Goal: Ask a question: Seek information or help from site administrators or community

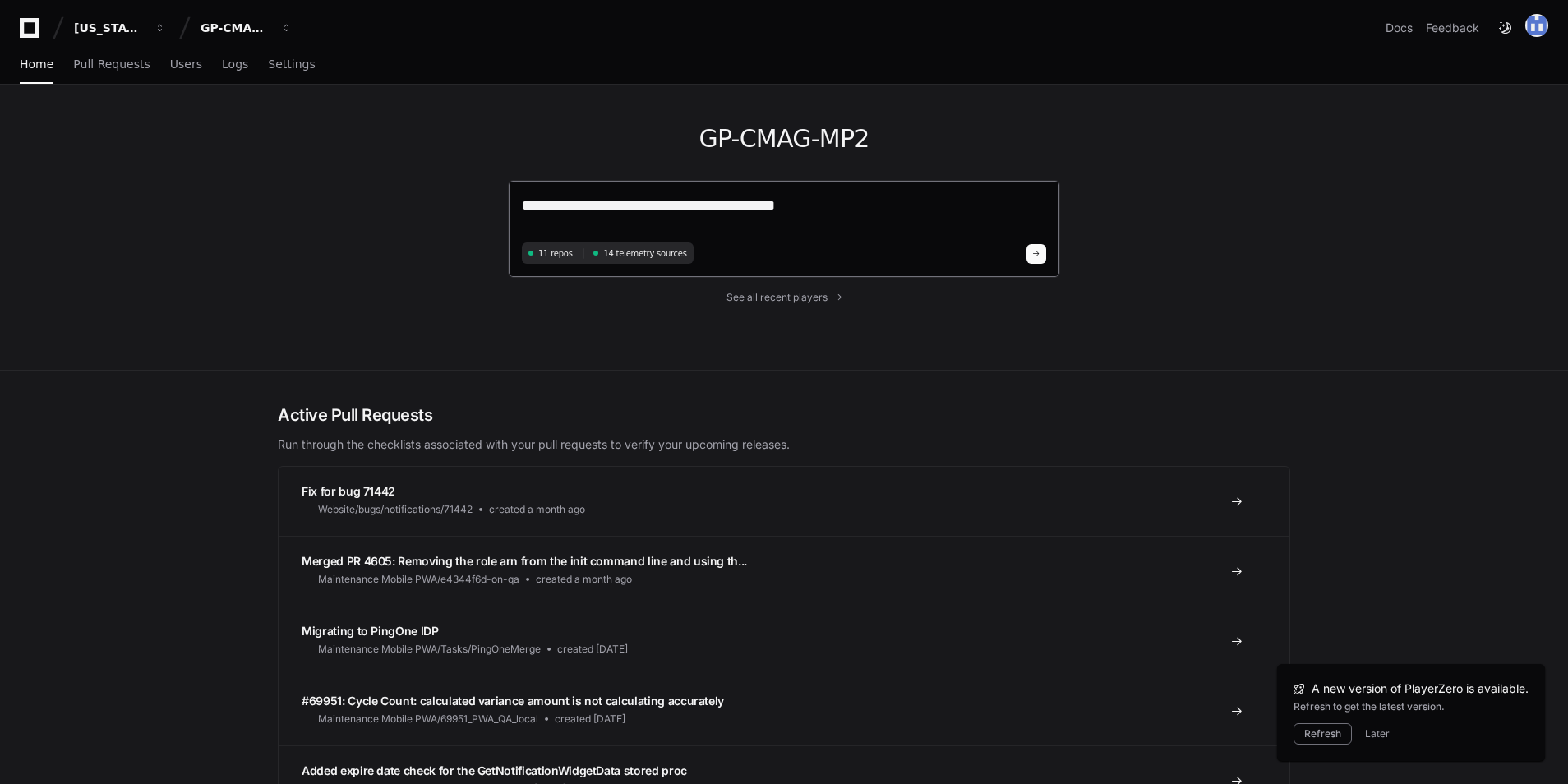
drag, startPoint x: 741, startPoint y: 204, endPoint x: 707, endPoint y: 204, distance: 34.0
click at [707, 204] on textarea "**********" at bounding box center [784, 216] width 525 height 44
drag, startPoint x: 864, startPoint y: 200, endPoint x: 402, endPoint y: 208, distance: 462.1
click at [398, 217] on div "**********" at bounding box center [784, 227] width 1052 height 285
type textarea "**********"
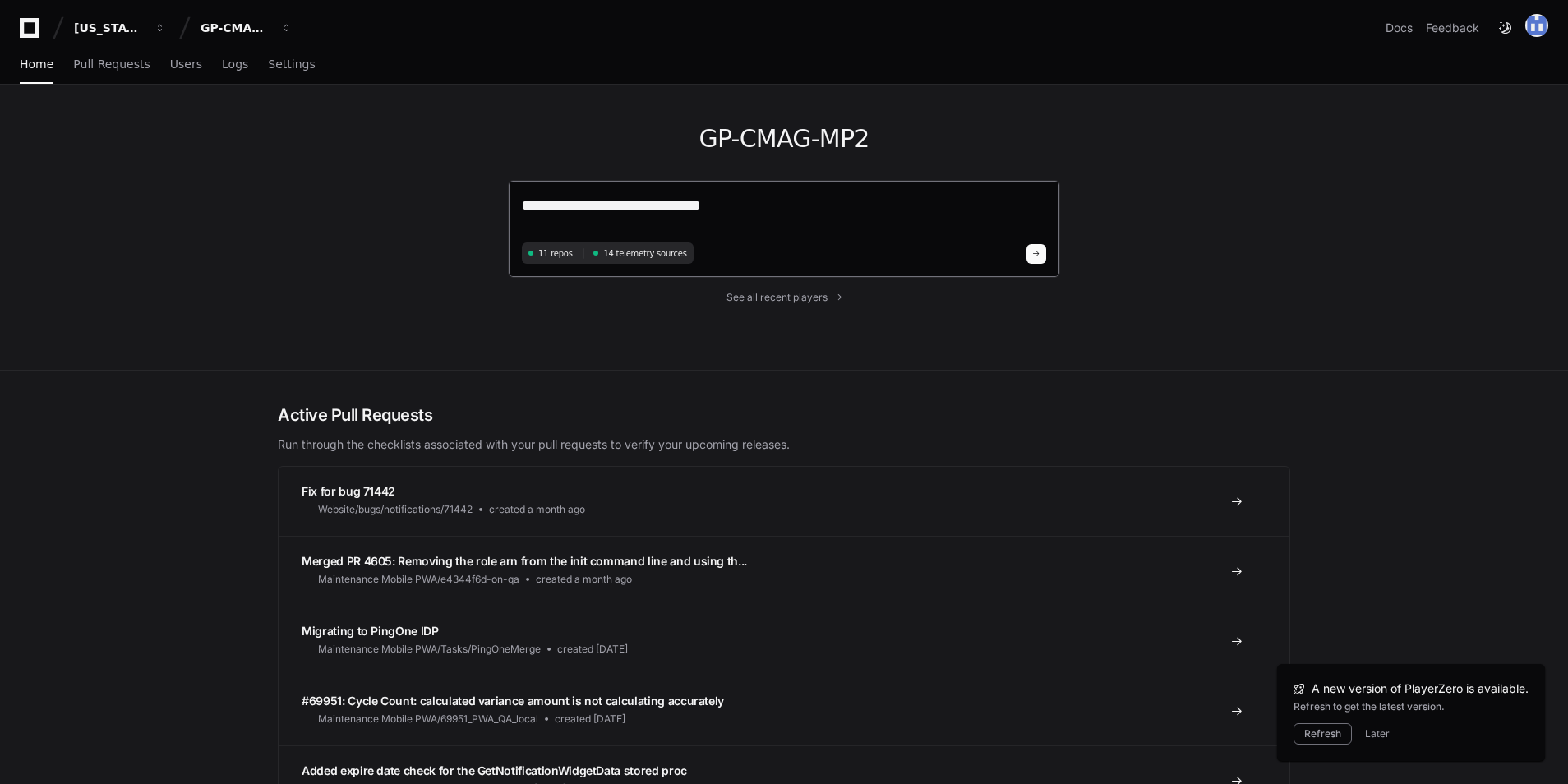
click at [1036, 258] on button at bounding box center [1036, 254] width 20 height 20
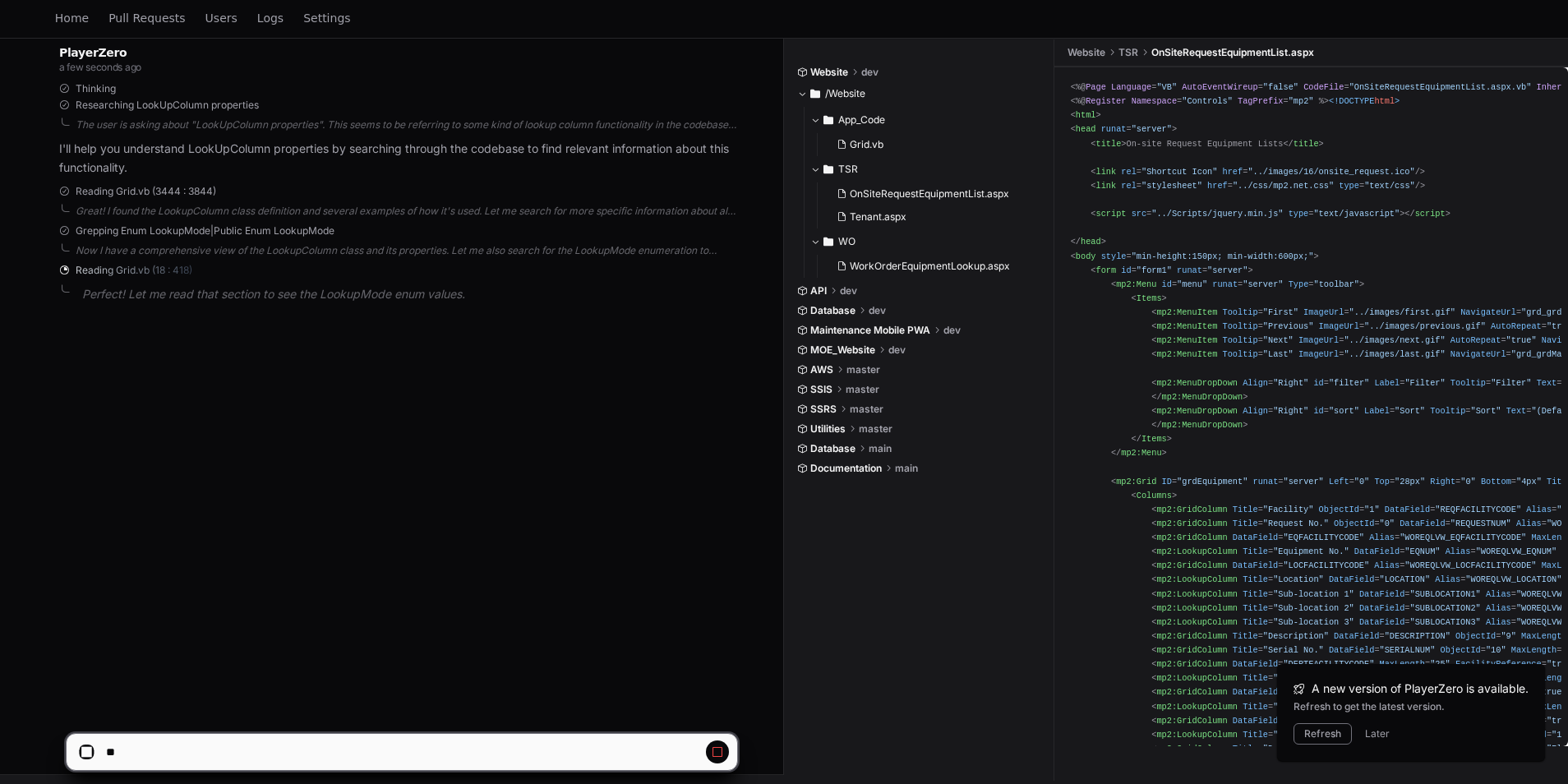
scroll to position [267, 0]
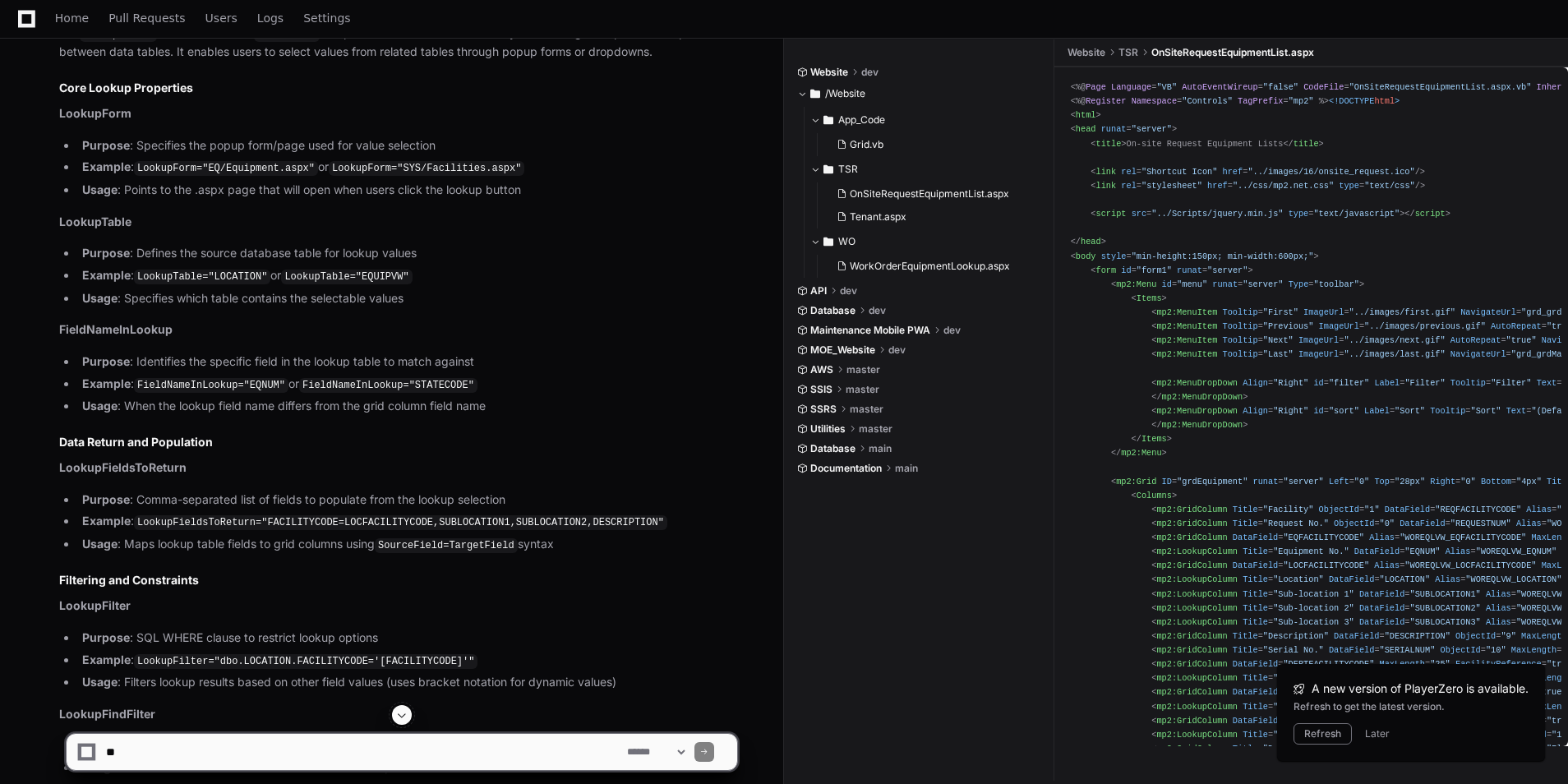
click at [405, 719] on span at bounding box center [401, 714] width 13 height 13
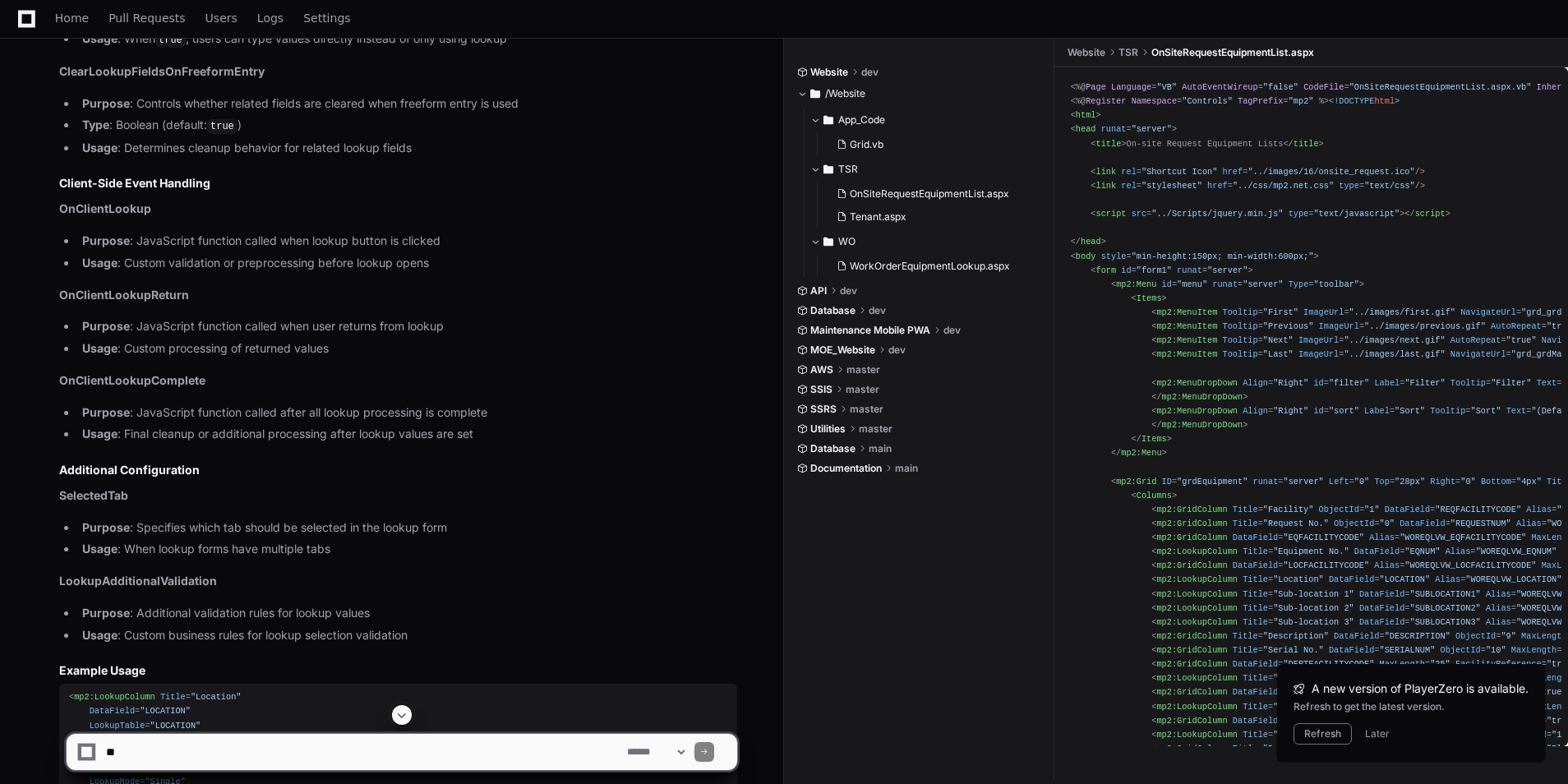
scroll to position [2100, 0]
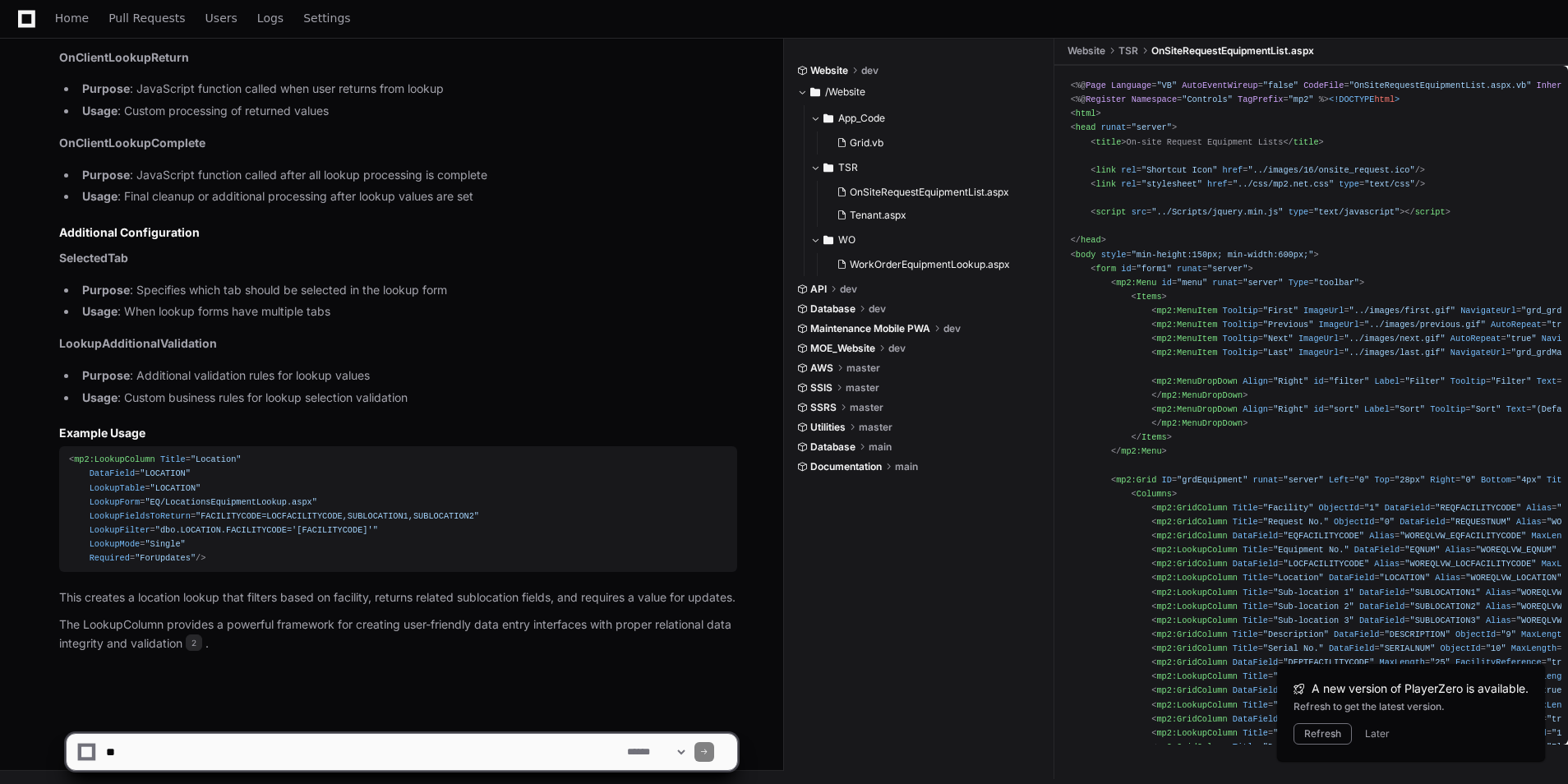
click at [160, 741] on textarea at bounding box center [364, 752] width 521 height 36
drag, startPoint x: 424, startPoint y: 746, endPoint x: 429, endPoint y: 755, distance: 10.3
click at [429, 755] on textarea at bounding box center [364, 752] width 521 height 36
drag, startPoint x: 159, startPoint y: 754, endPoint x: 94, endPoint y: 755, distance: 65.0
click at [94, 755] on div "**********" at bounding box center [401, 752] width 651 height 36
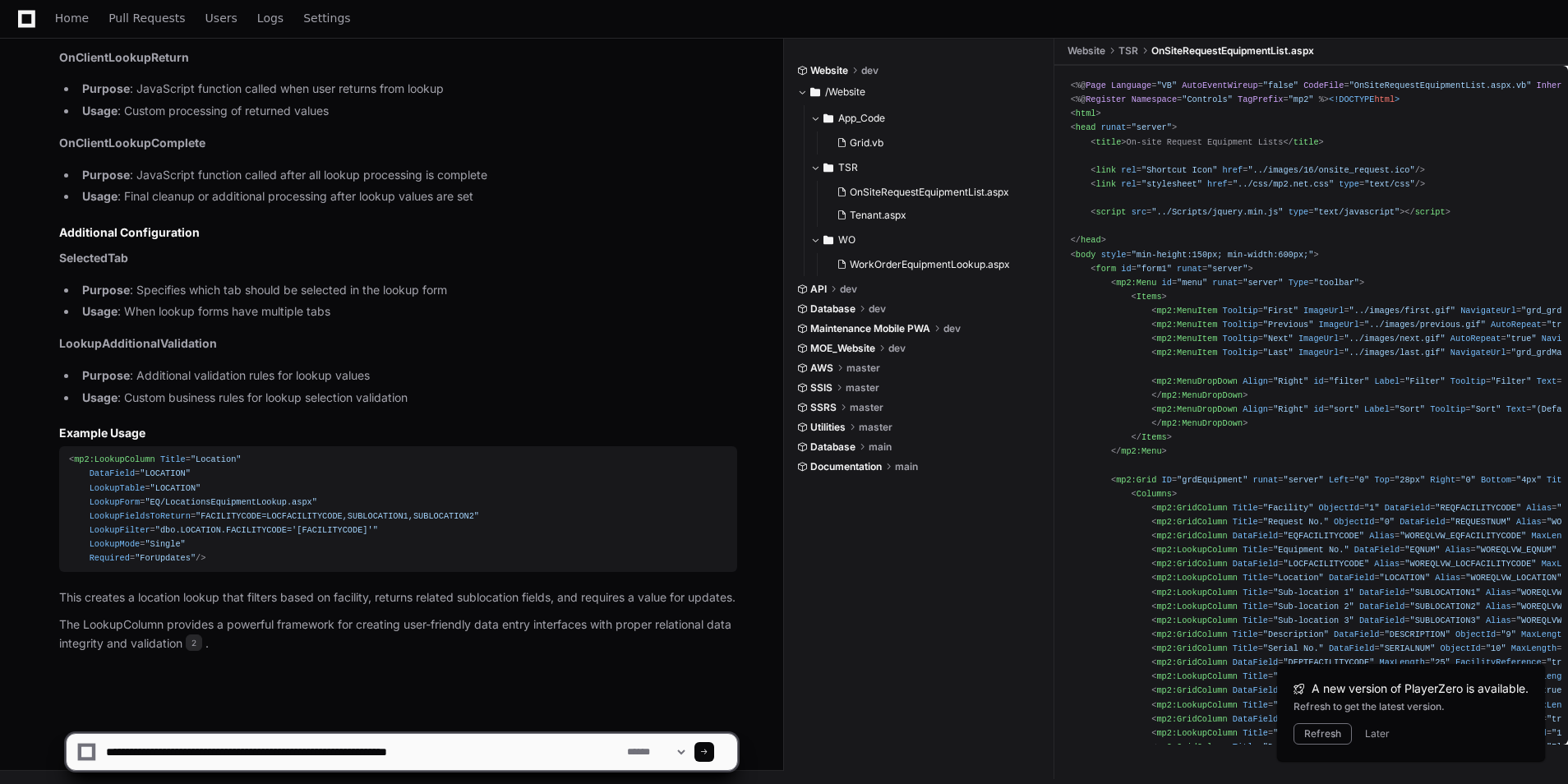
type textarea "**********"
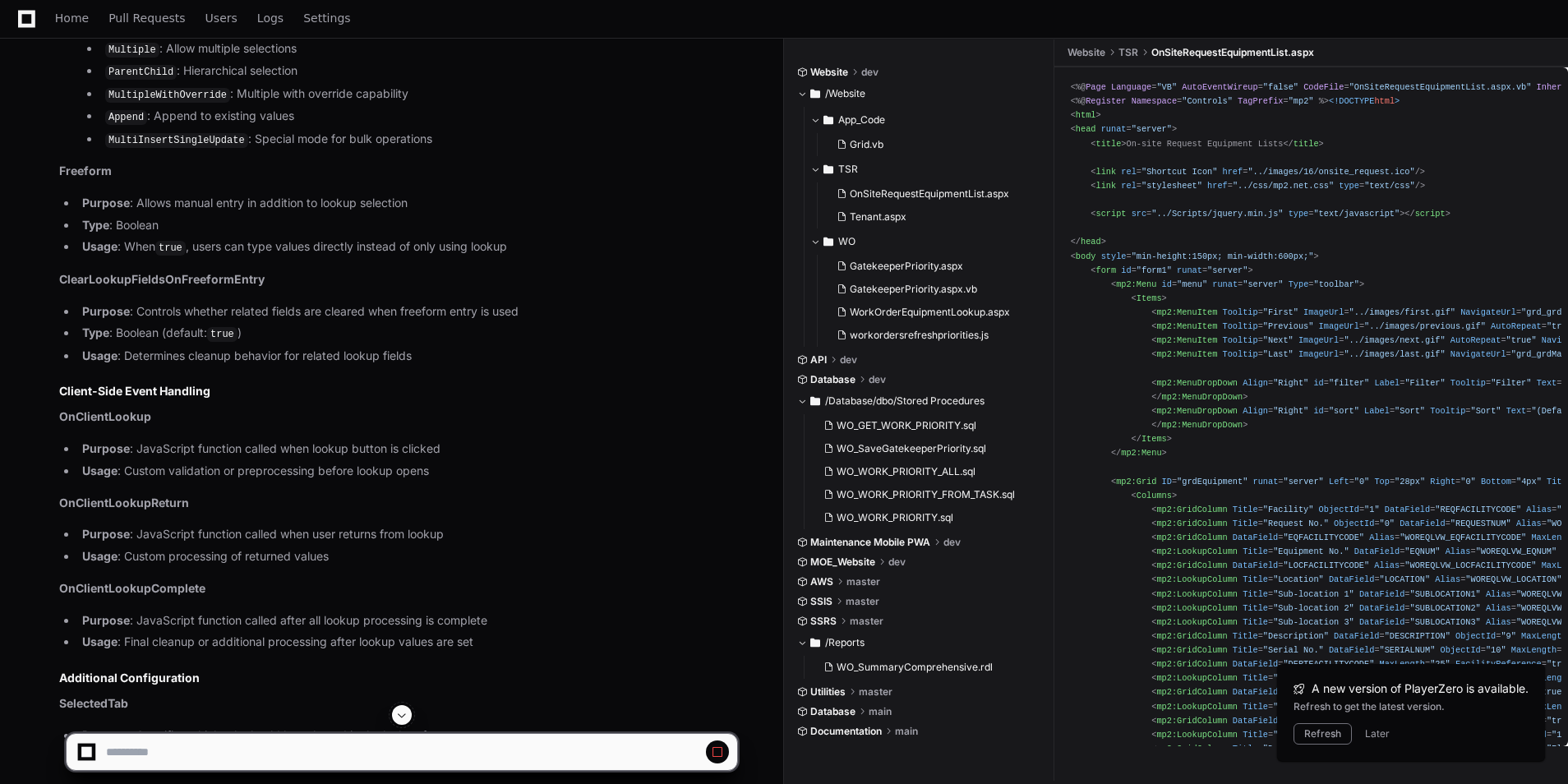
scroll to position [1771, 0]
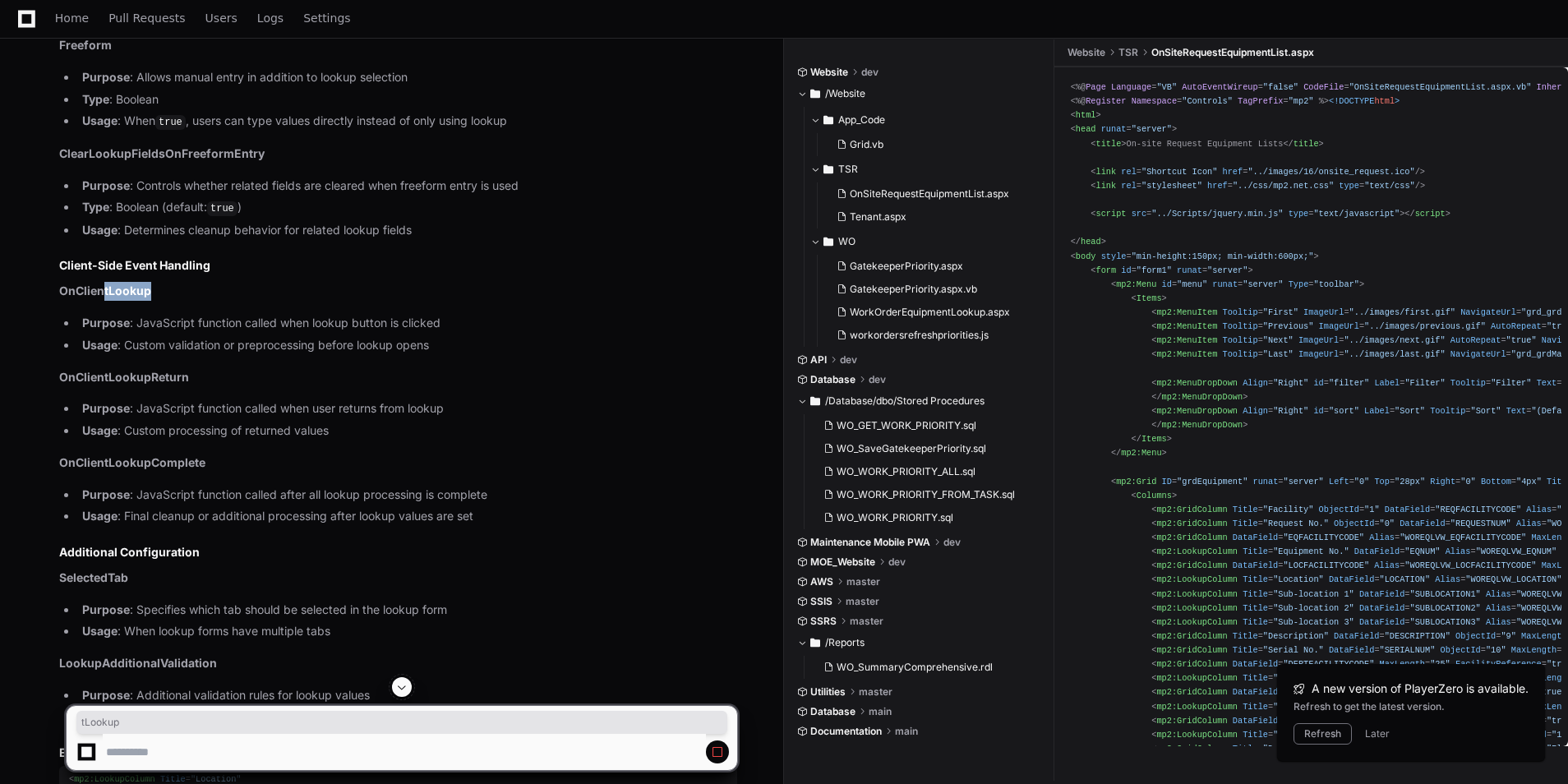
drag, startPoint x: 102, startPoint y: 285, endPoint x: 158, endPoint y: 283, distance: 56.0
click at [158, 283] on p "OnClientLookup" at bounding box center [398, 291] width 678 height 19
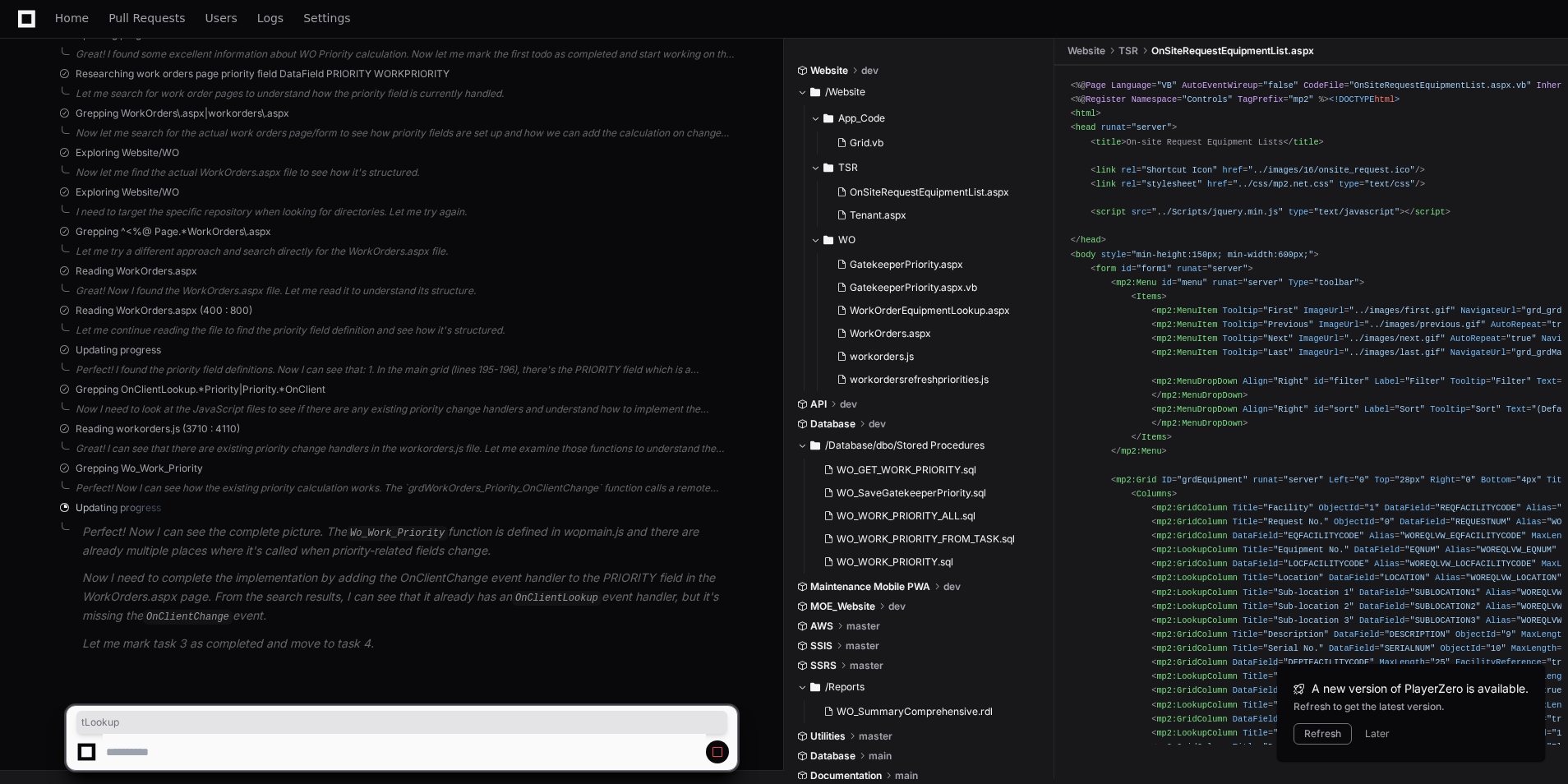
scroll to position [3094, 0]
drag, startPoint x: 516, startPoint y: 532, endPoint x: 694, endPoint y: 542, distance: 178.3
click at [694, 542] on p "Perfect! Now I can see the complete picture. The Wo_Work_Priority function is d…" at bounding box center [409, 541] width 655 height 38
drag, startPoint x: 130, startPoint y: 556, endPoint x: 350, endPoint y: 550, distance: 220.1
click at [350, 550] on p "Perfect! Now I can see the complete picture. The Wo_Work_Priority function is d…" at bounding box center [409, 541] width 655 height 38
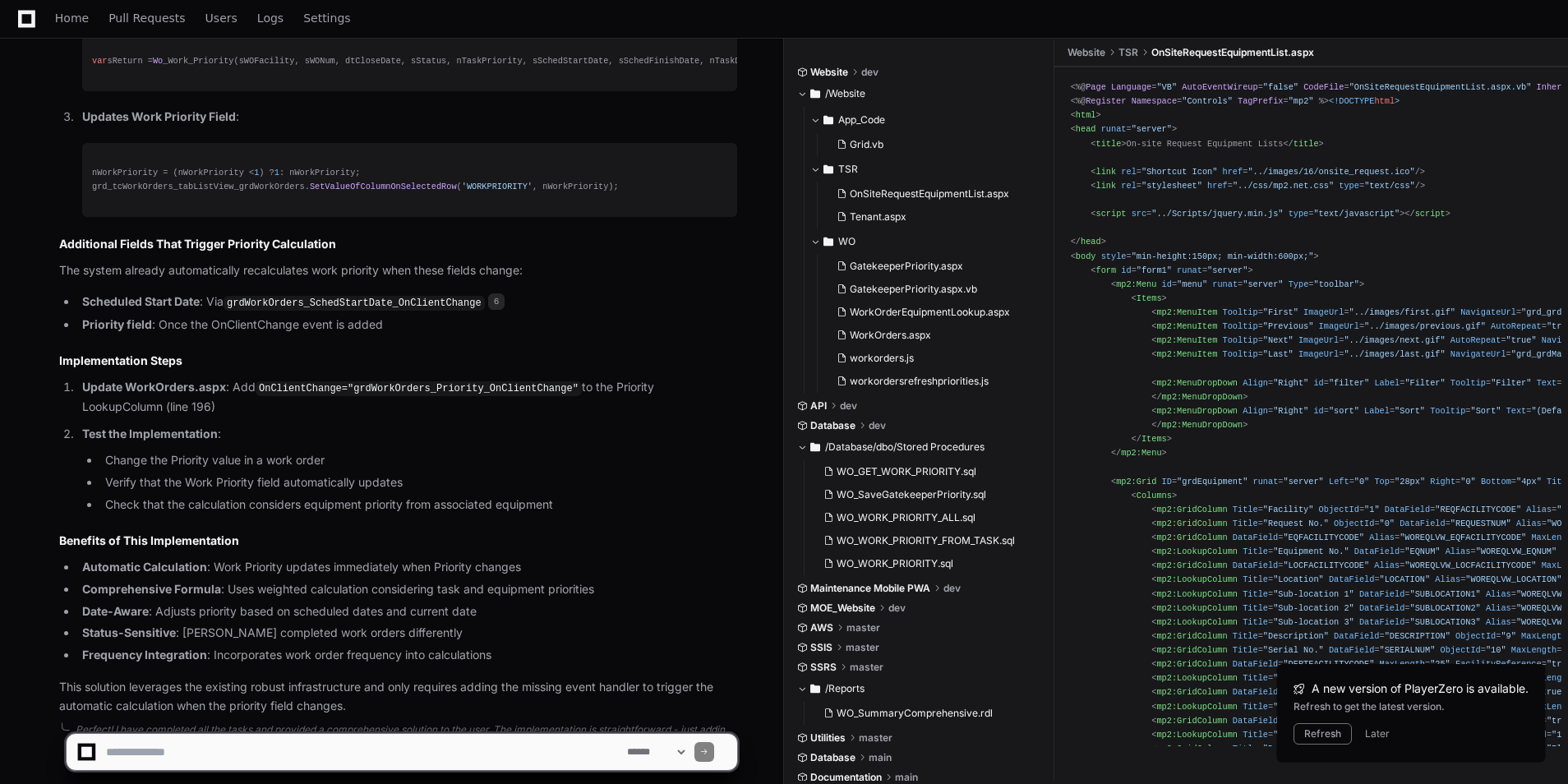
scroll to position [4606, 0]
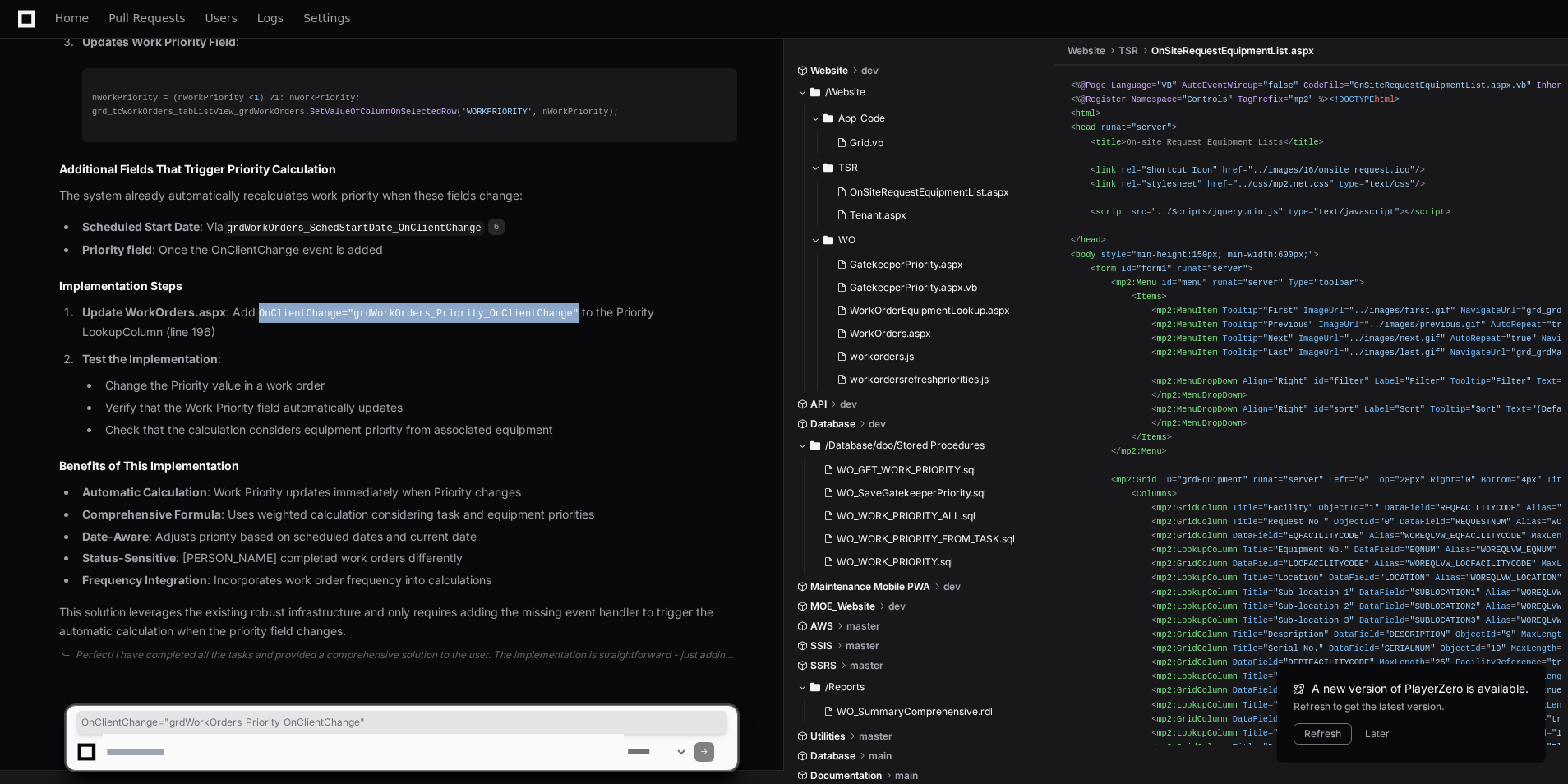
drag, startPoint x: 255, startPoint y: 311, endPoint x: 550, endPoint y: 311, distance: 295.0
click at [550, 311] on p "Update WorkOrders.aspx : Add OnClientChange="grdWorkOrders_Priority_OnClientCha…" at bounding box center [409, 322] width 655 height 38
copy code "OnClientChange="grdWorkOrders_Priority_OnClientChange""
click at [271, 746] on textarea at bounding box center [364, 752] width 521 height 36
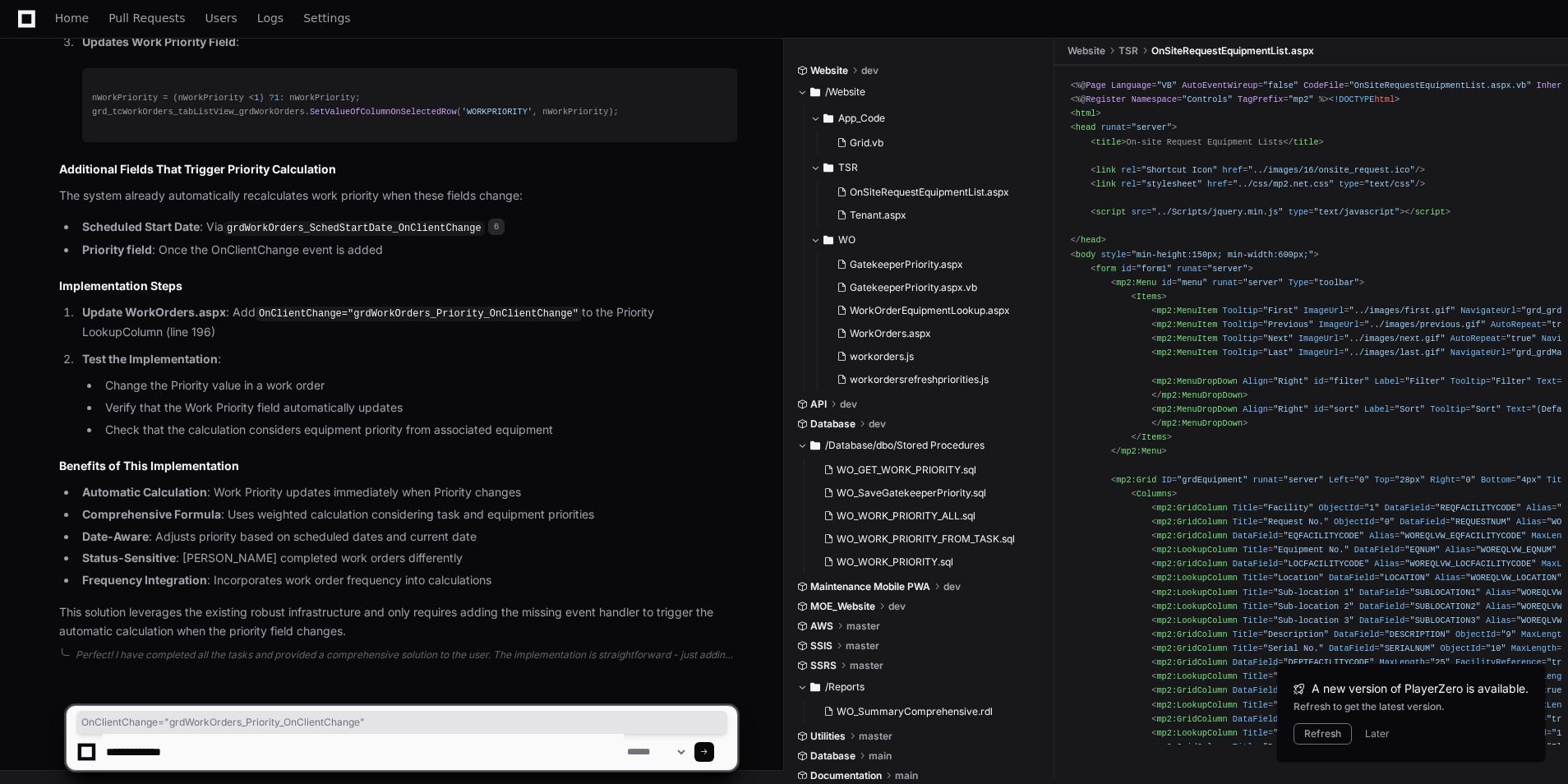
paste textarea "**********"
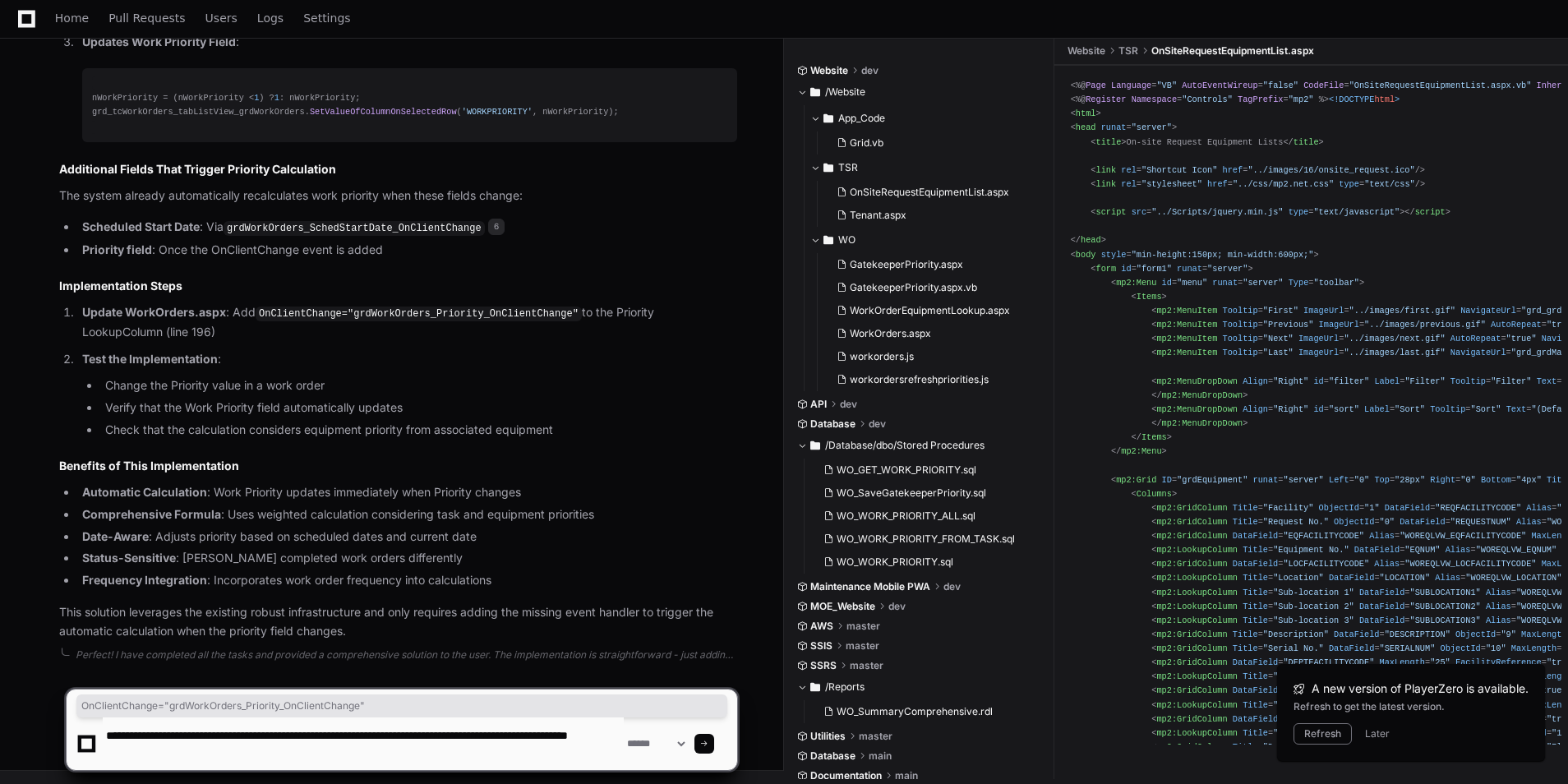
type textarea "**********"
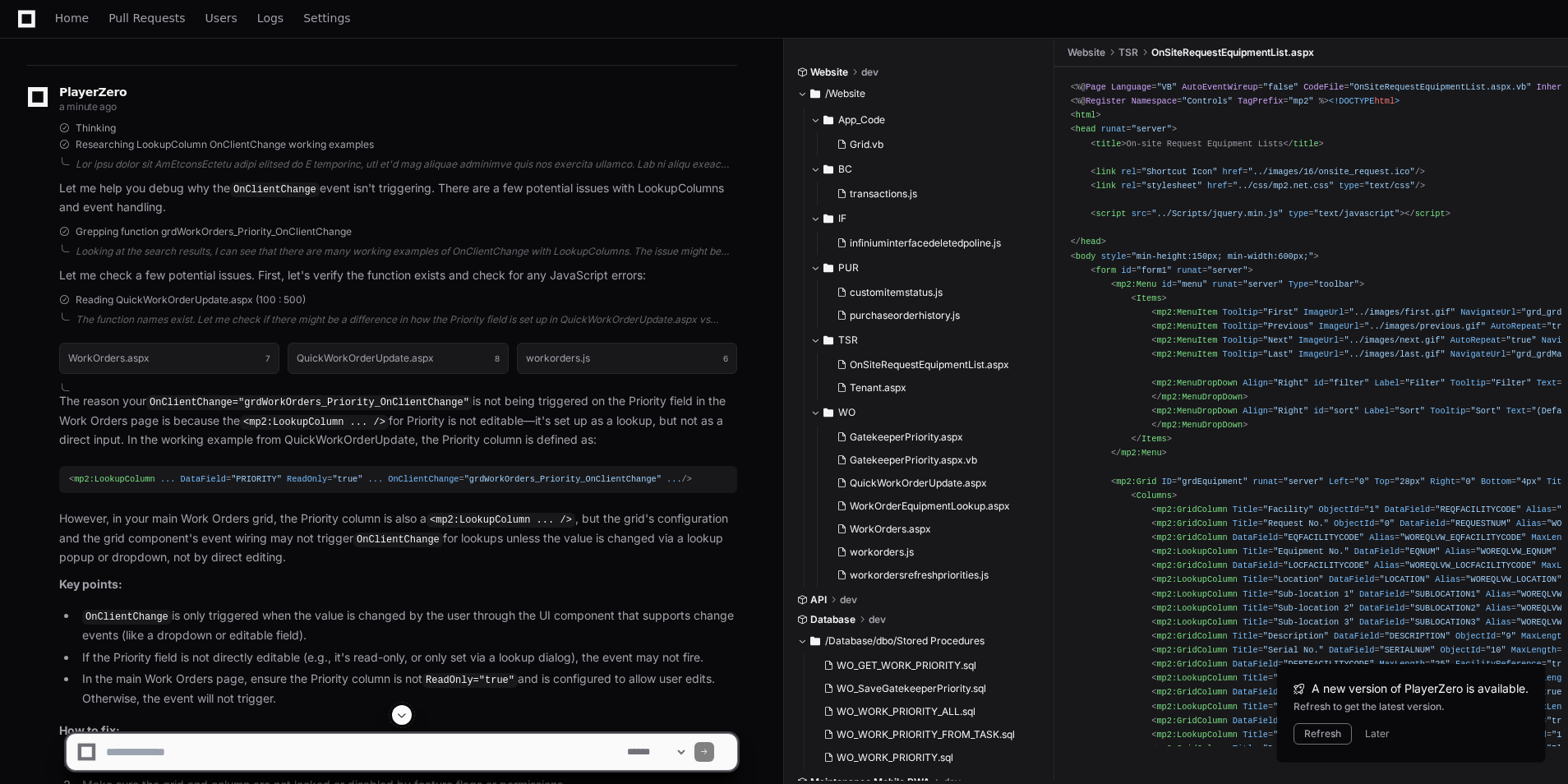
scroll to position [5686, 0]
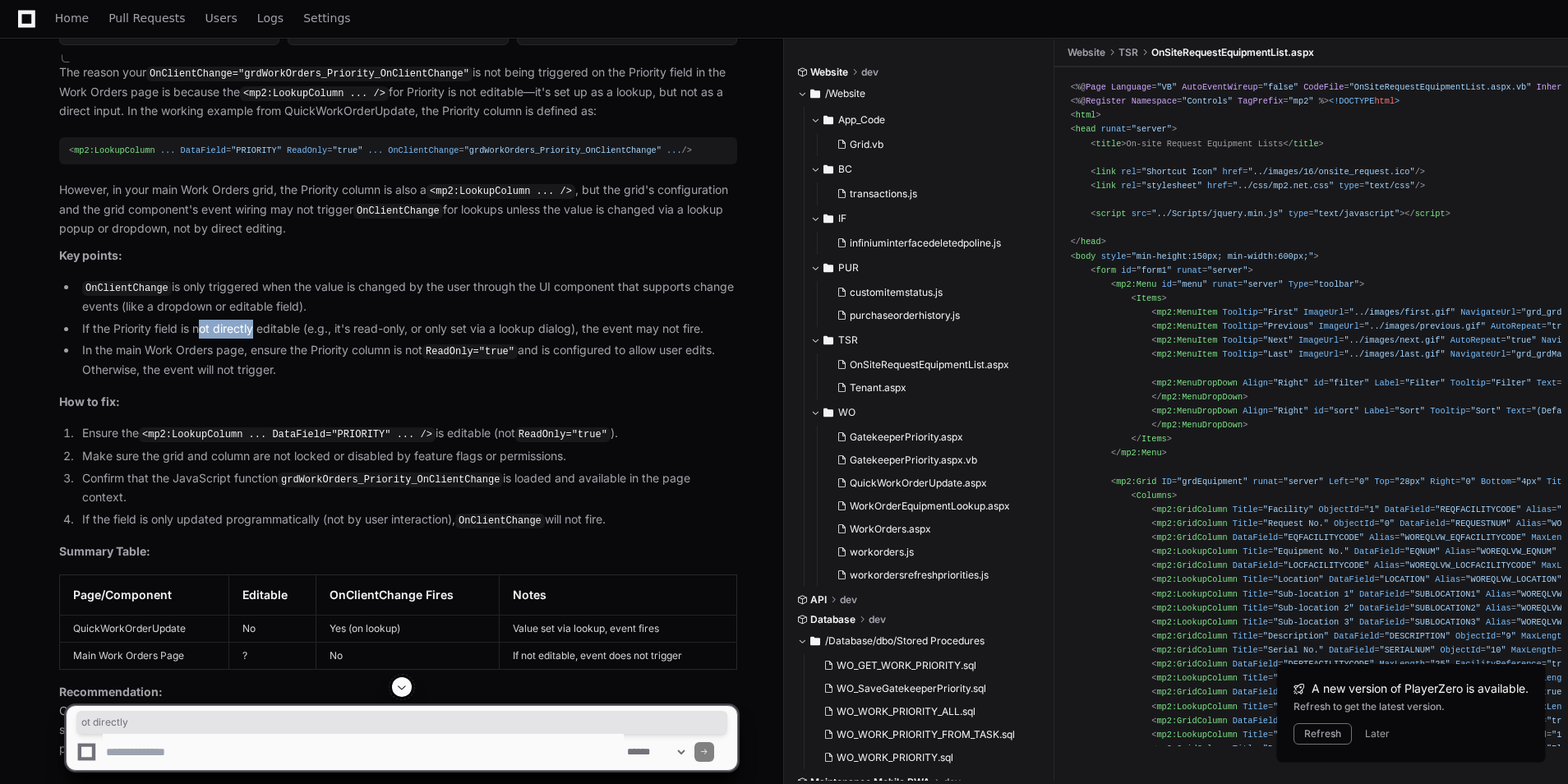
drag, startPoint x: 205, startPoint y: 328, endPoint x: 255, endPoint y: 330, distance: 50.0
click at [255, 330] on li "If the Priority field is not directly editable (e.g., it's read-only, or only s…" at bounding box center [407, 328] width 660 height 19
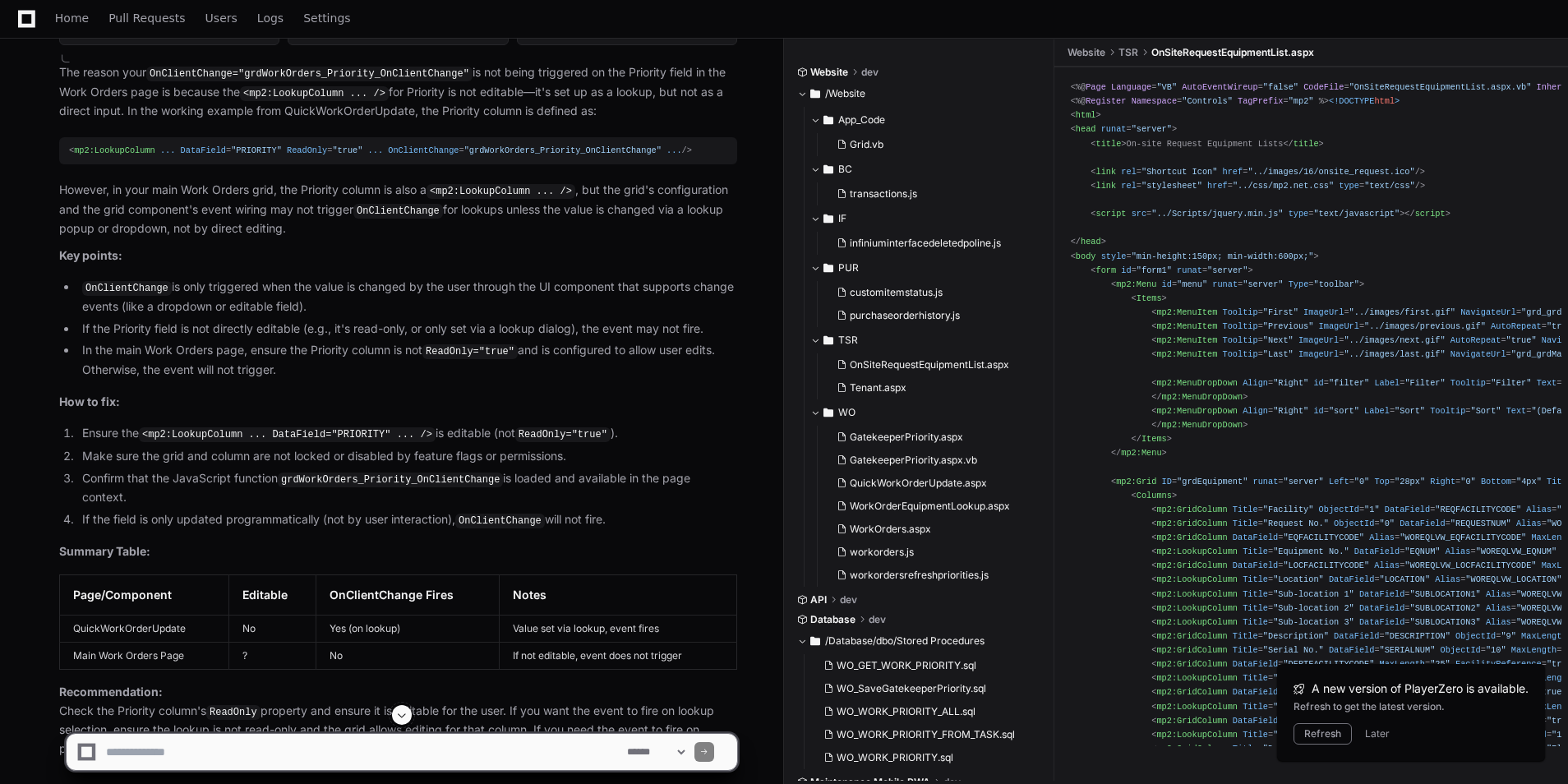
drag, startPoint x: 255, startPoint y: 330, endPoint x: 396, endPoint y: 394, distance: 154.8
click at [396, 394] on p "How to fix:" at bounding box center [398, 402] width 678 height 19
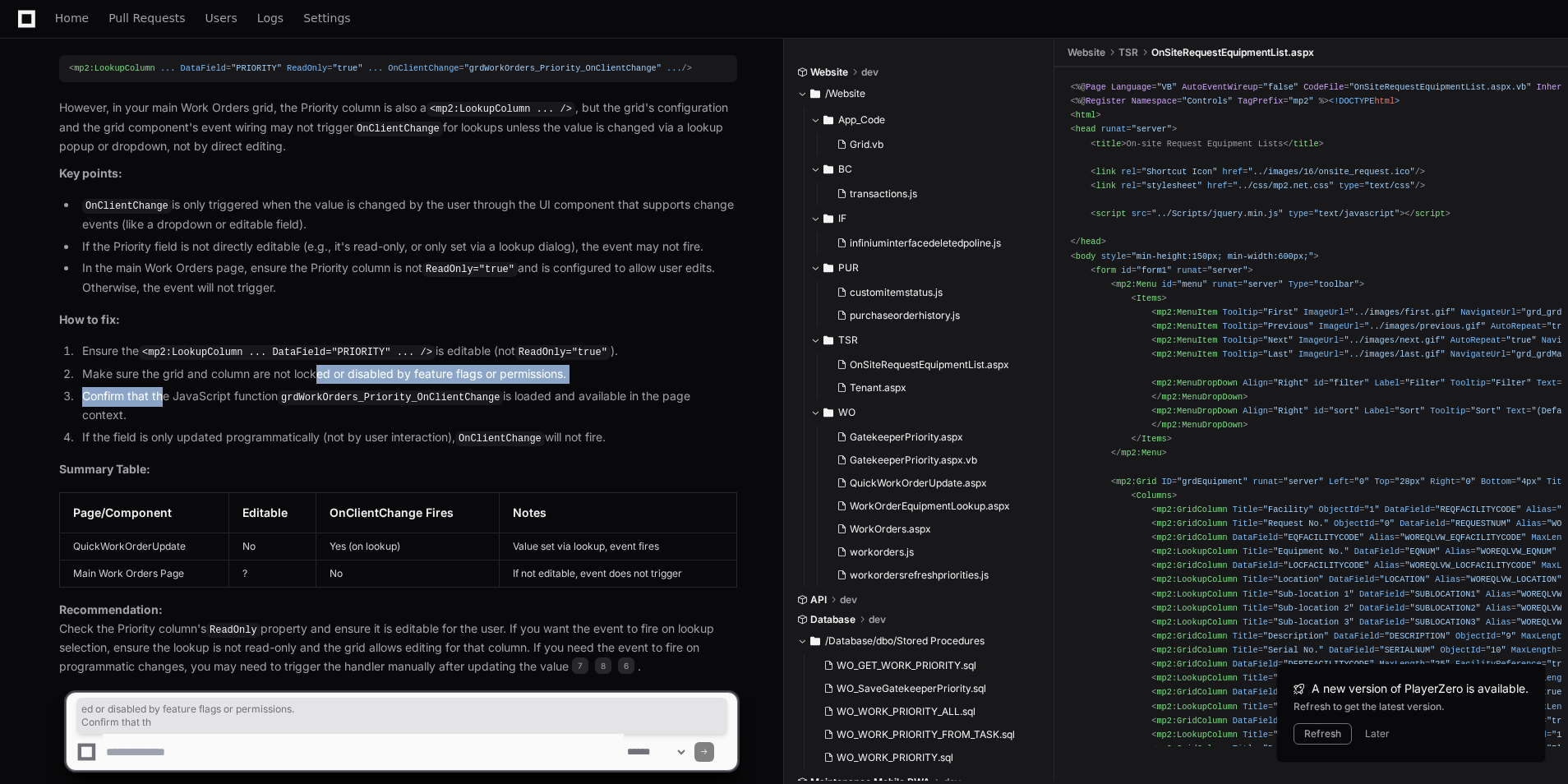
drag, startPoint x: 304, startPoint y: 377, endPoint x: 317, endPoint y: 376, distance: 13.0
click at [317, 376] on ol "Ensure the <mp2:LookupColumn ... DataField="PRIORITY" ... /> is editable (not R…" at bounding box center [398, 394] width 678 height 105
click at [629, 374] on li "Make sure the grid and column are not locked or disabled by feature flags or pe…" at bounding box center [407, 373] width 660 height 19
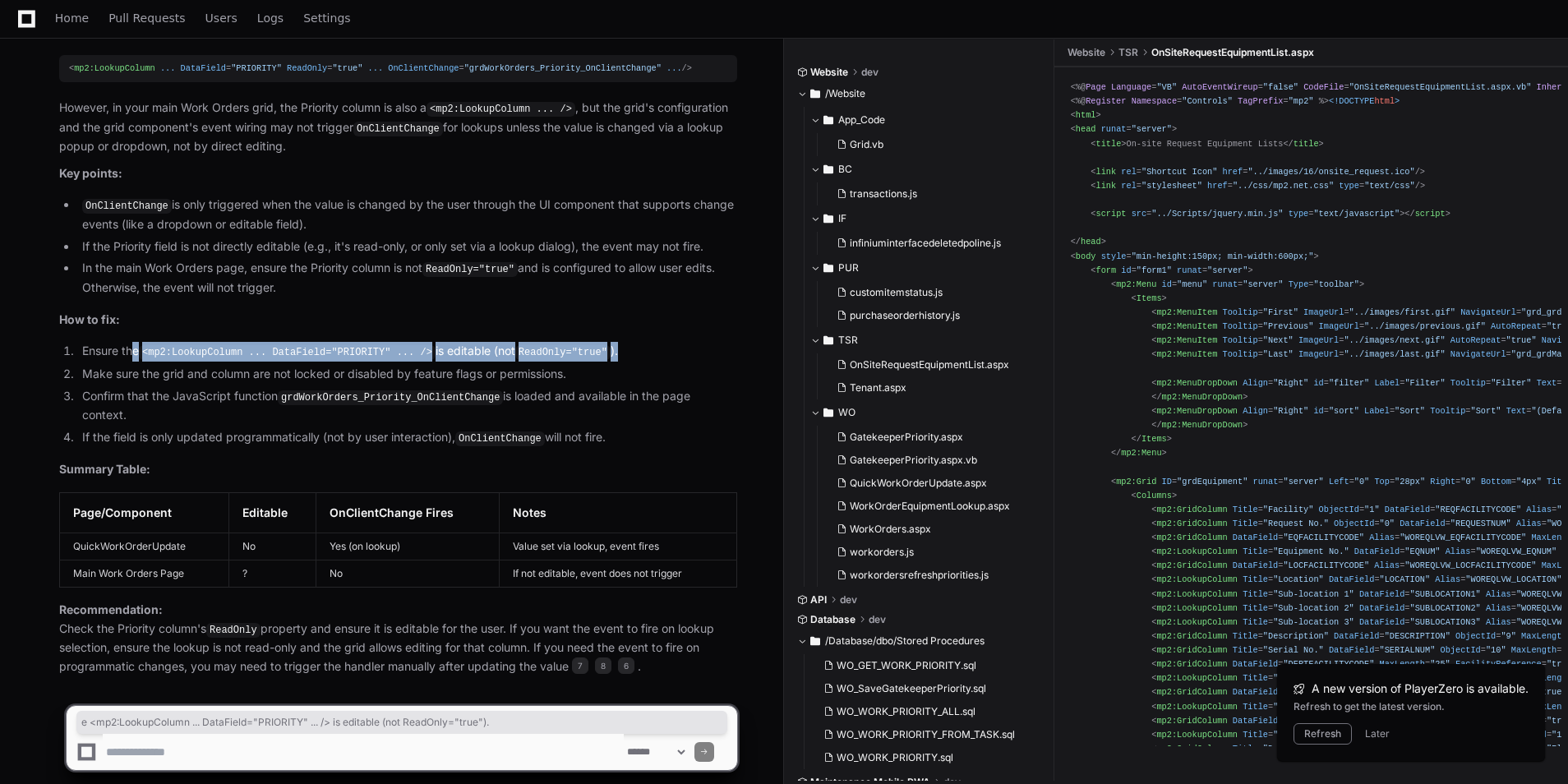
drag, startPoint x: 249, startPoint y: 355, endPoint x: 629, endPoint y: 351, distance: 380.0
click at [629, 351] on li "Ensure the <mp2:LookupColumn ... DataField="PRIORITY" ... /> is editable (not R…" at bounding box center [407, 352] width 660 height 20
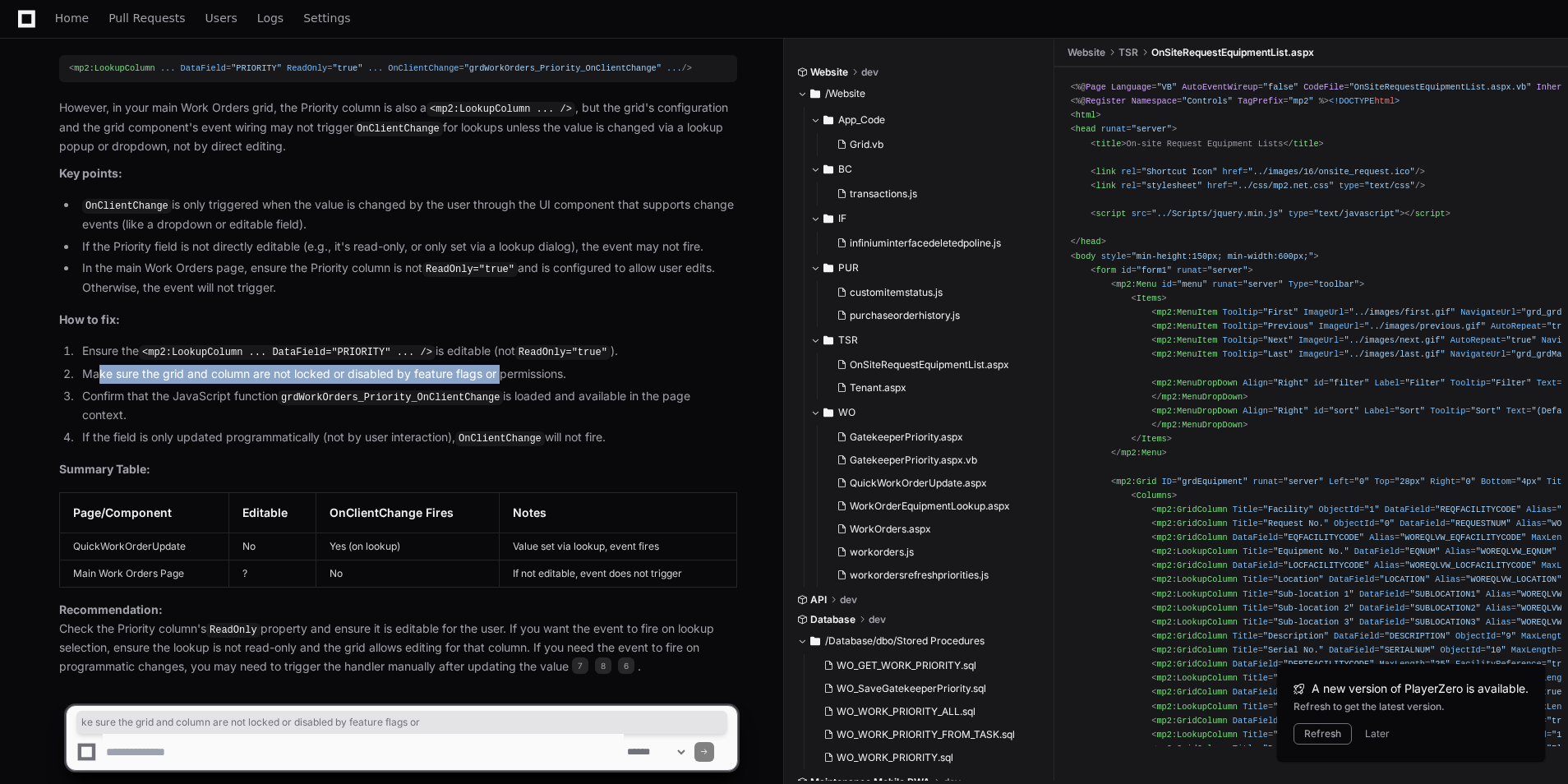
drag, startPoint x: 116, startPoint y: 374, endPoint x: 501, endPoint y: 375, distance: 385.0
click at [501, 375] on li "Make sure the grid and column are not locked or disabled by feature flags or pe…" at bounding box center [407, 373] width 660 height 19
drag, startPoint x: 185, startPoint y: 403, endPoint x: 731, endPoint y: 401, distance: 546.0
click at [731, 401] on li "Confirm that the JavaScript function grdWorkOrders_Priority_OnClientChange is l…" at bounding box center [407, 405] width 660 height 38
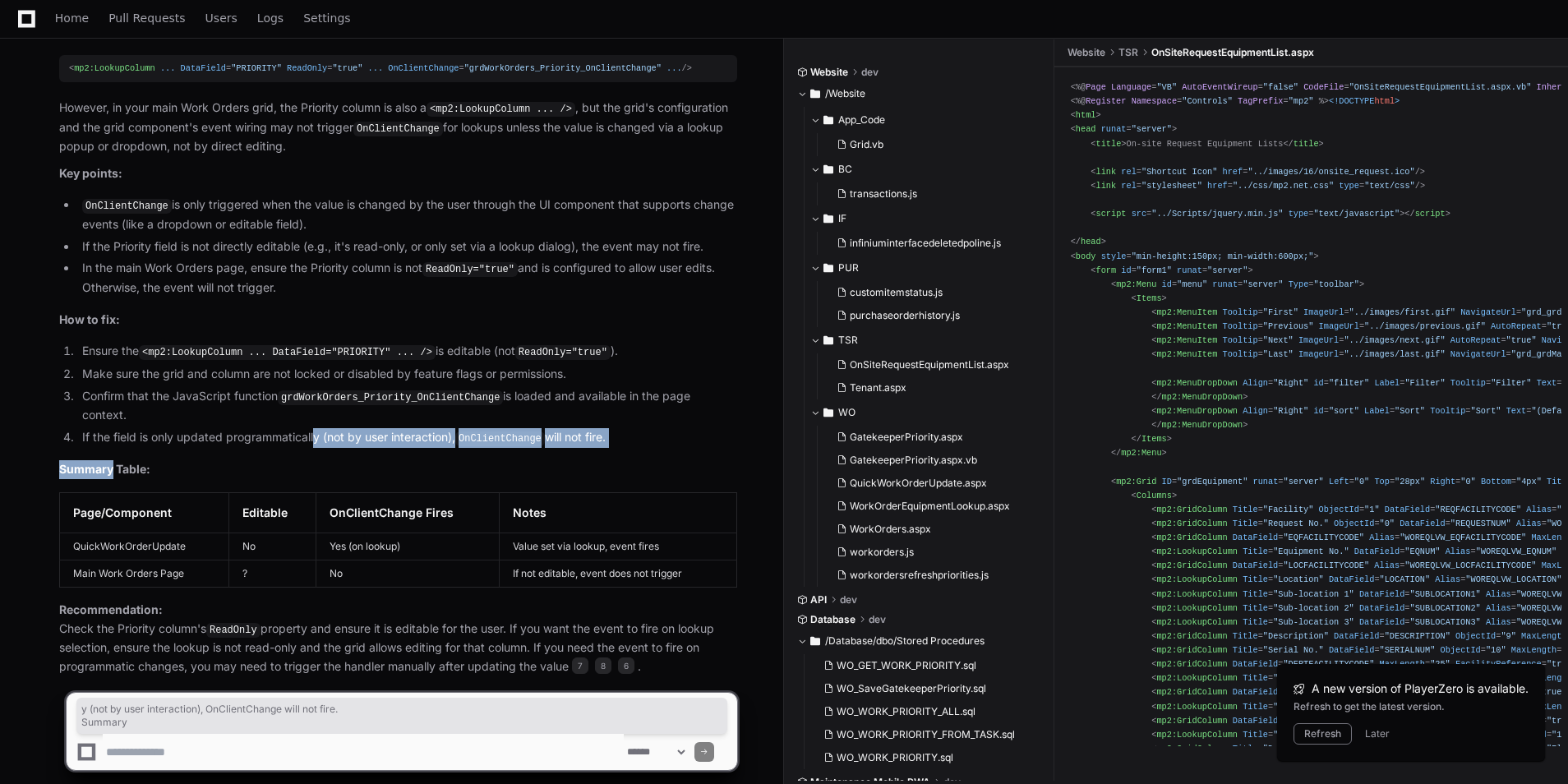
drag, startPoint x: 212, startPoint y: 420, endPoint x: 314, endPoint y: 418, distance: 102.0
click at [314, 418] on article "The reason your OnClientChange="grdWorkOrders_Priority_OnClientChange" is not b…" at bounding box center [398, 328] width 678 height 695
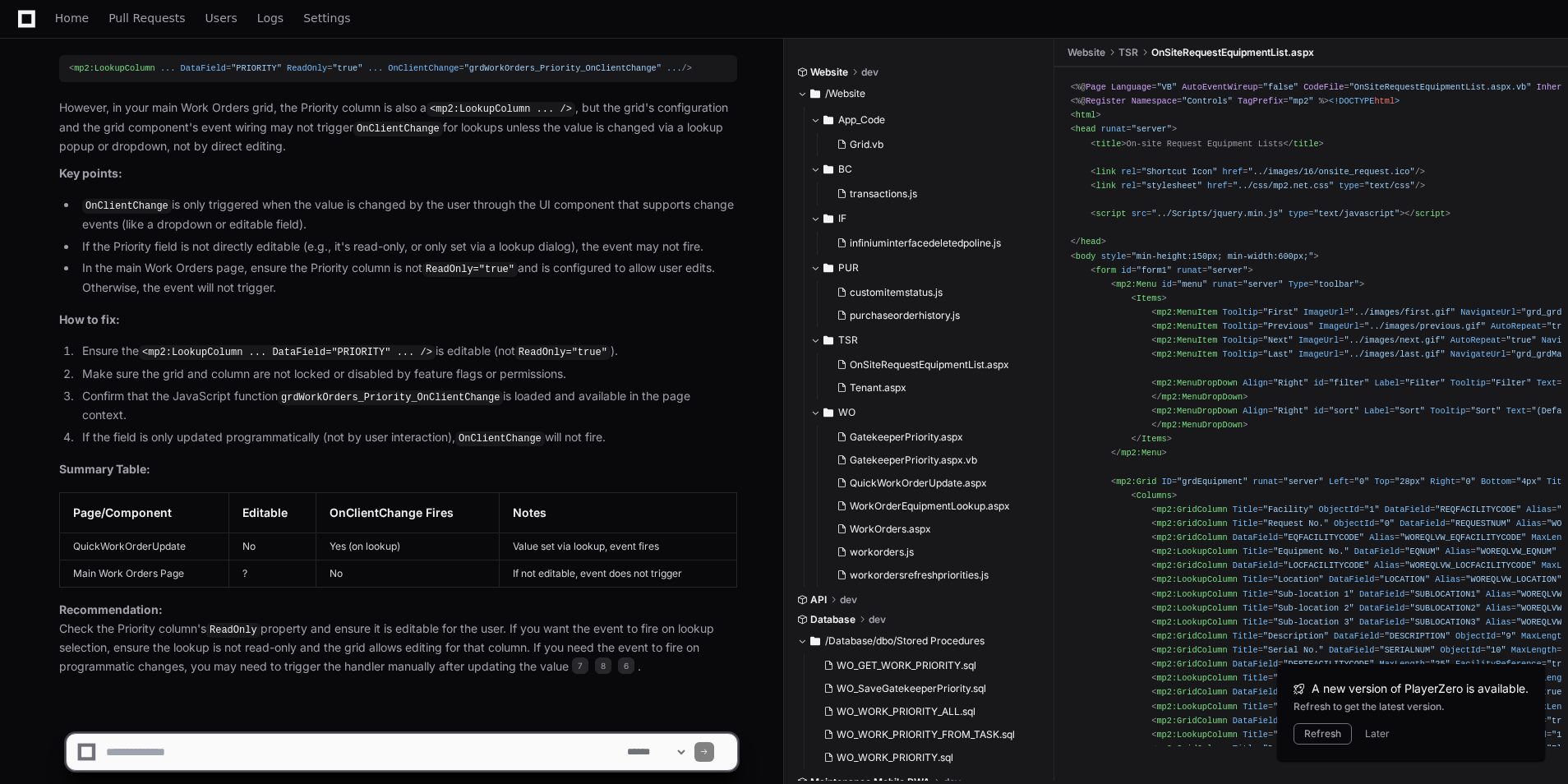
drag, startPoint x: 314, startPoint y: 418, endPoint x: 266, endPoint y: 435, distance: 50.9
click at [266, 435] on article "The reason your OnClientChange="grdWorkOrders_Priority_OnClientChange" is not b…" at bounding box center [398, 328] width 678 height 695
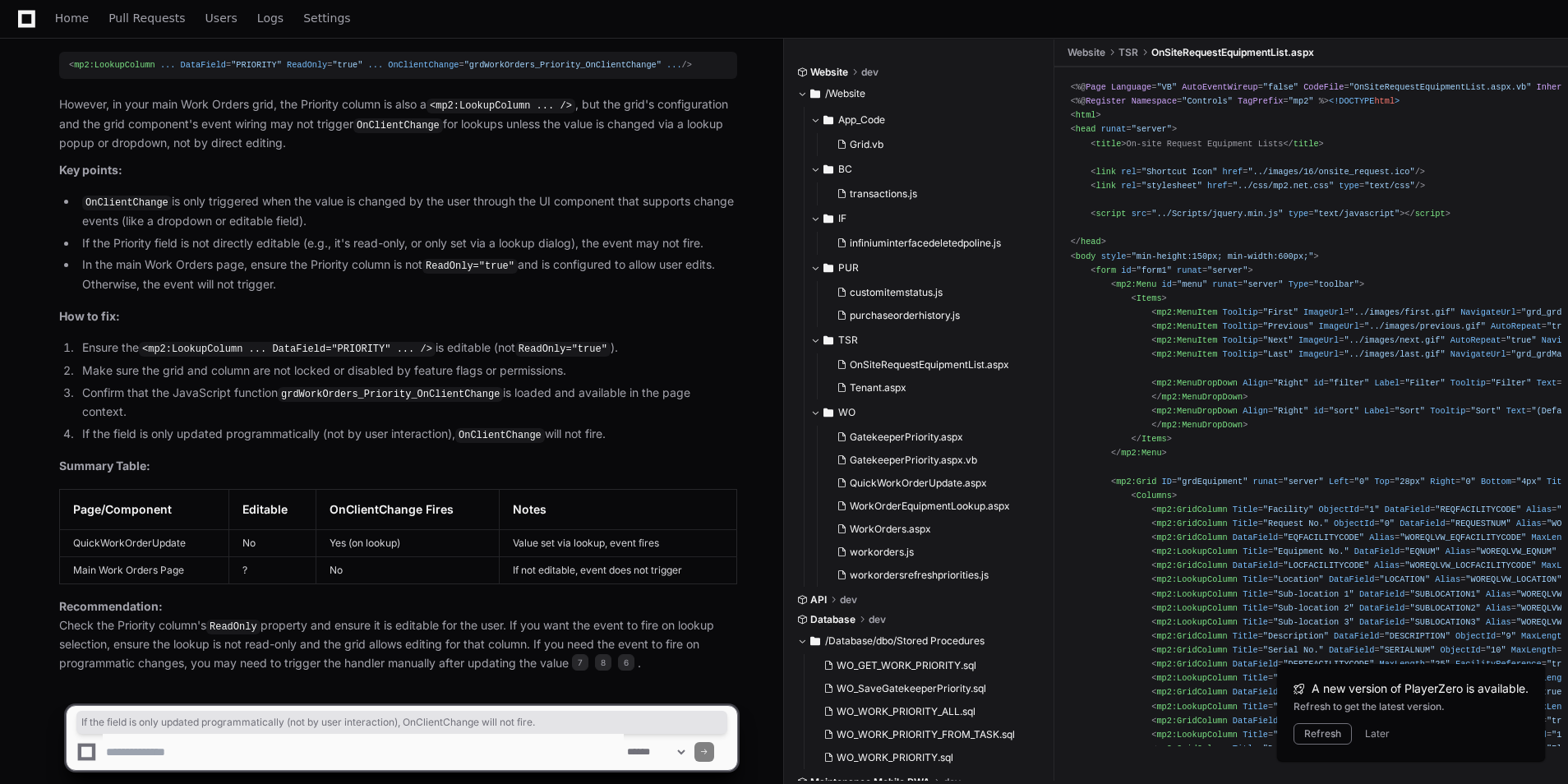
drag, startPoint x: 627, startPoint y: 411, endPoint x: 24, endPoint y: 406, distance: 603.0
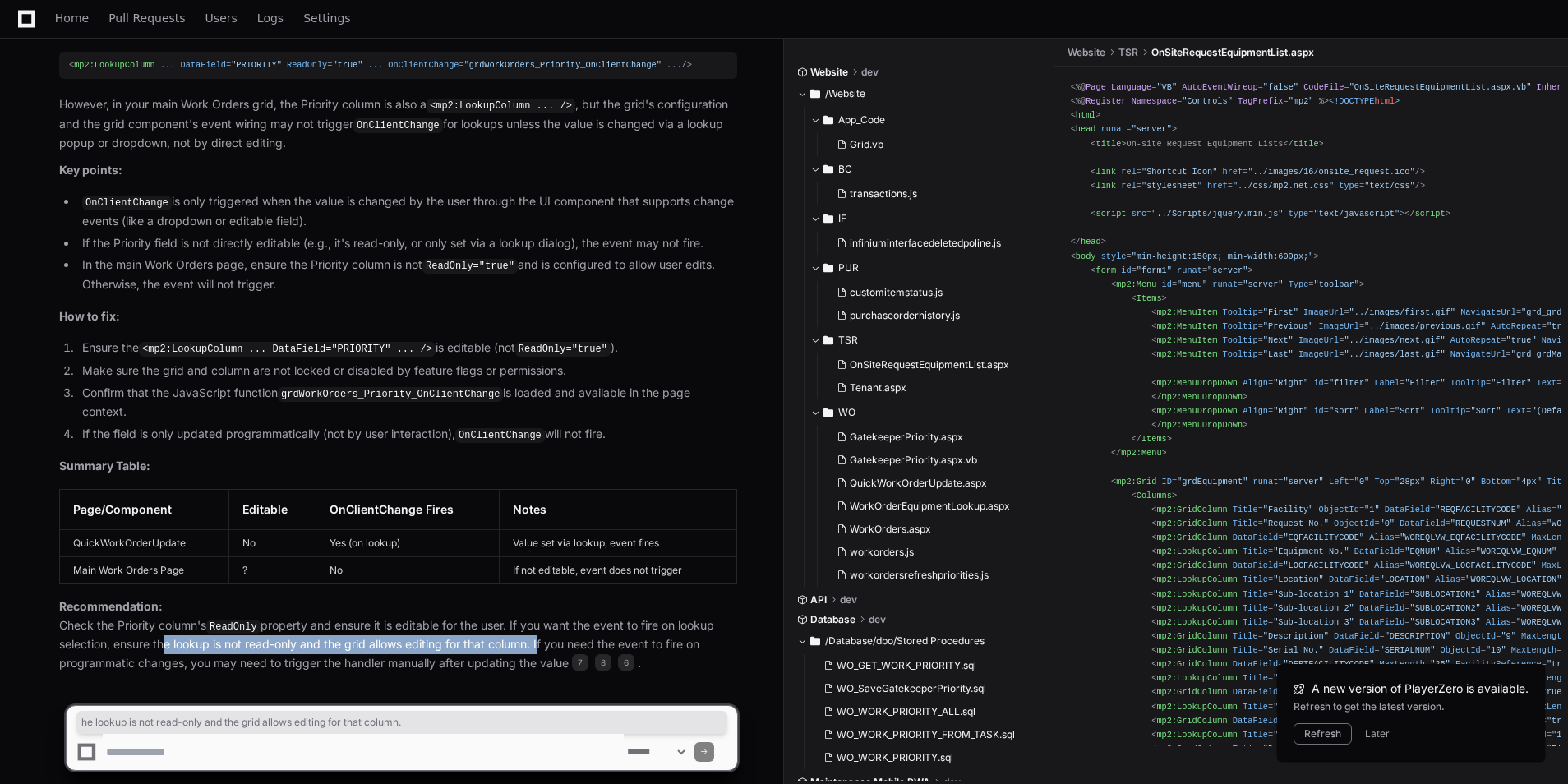
drag, startPoint x: 158, startPoint y: 617, endPoint x: 539, endPoint y: 629, distance: 381.2
click at [539, 629] on p "Recommendation: Check the Priority column's ReadOnly property and ensure it is …" at bounding box center [398, 635] width 678 height 75
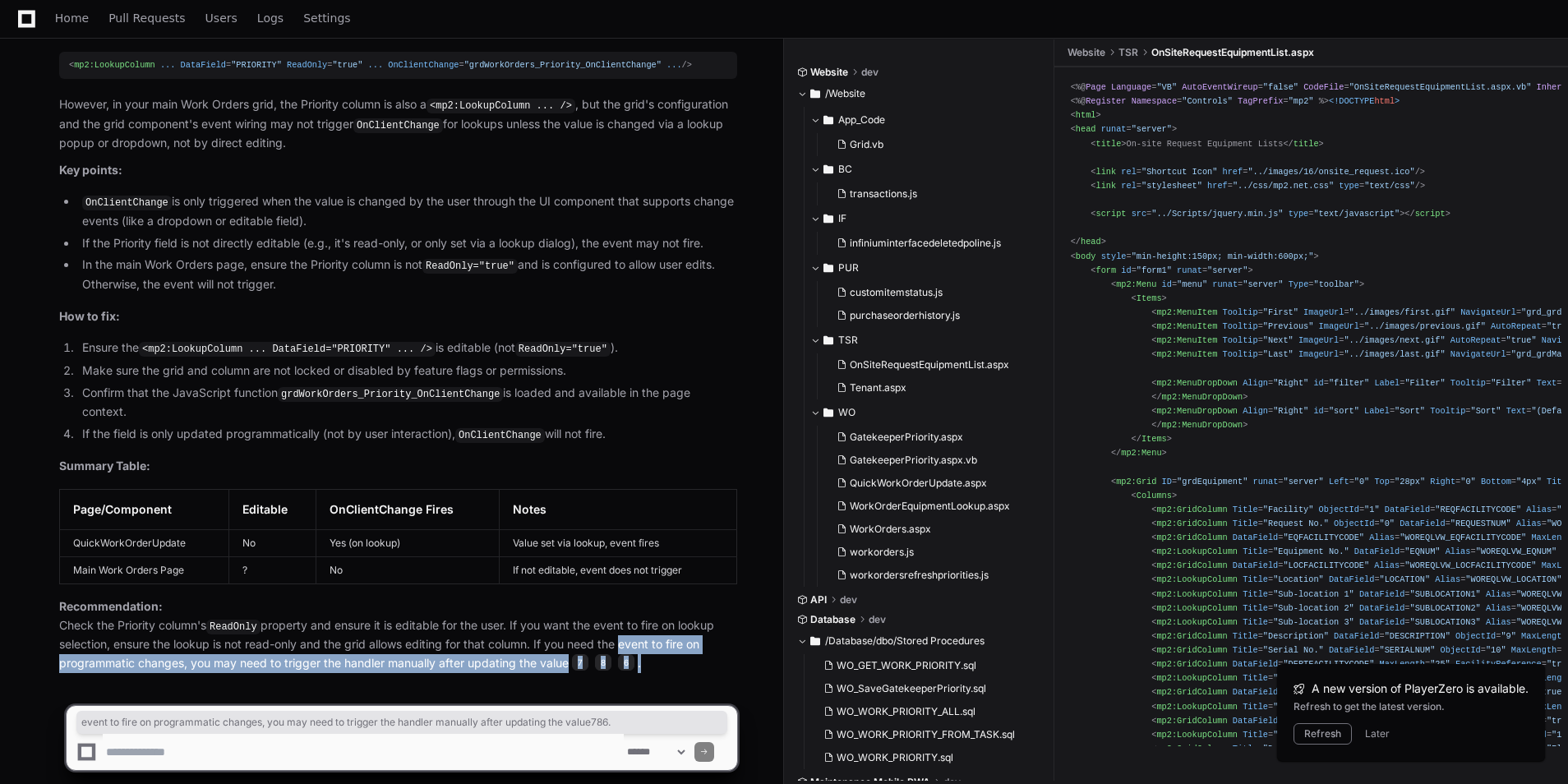
drag, startPoint x: 539, startPoint y: 629, endPoint x: 724, endPoint y: 646, distance: 185.8
click at [724, 646] on p "Recommendation: Check the Priority column's ReadOnly property and ensure it is …" at bounding box center [398, 635] width 678 height 75
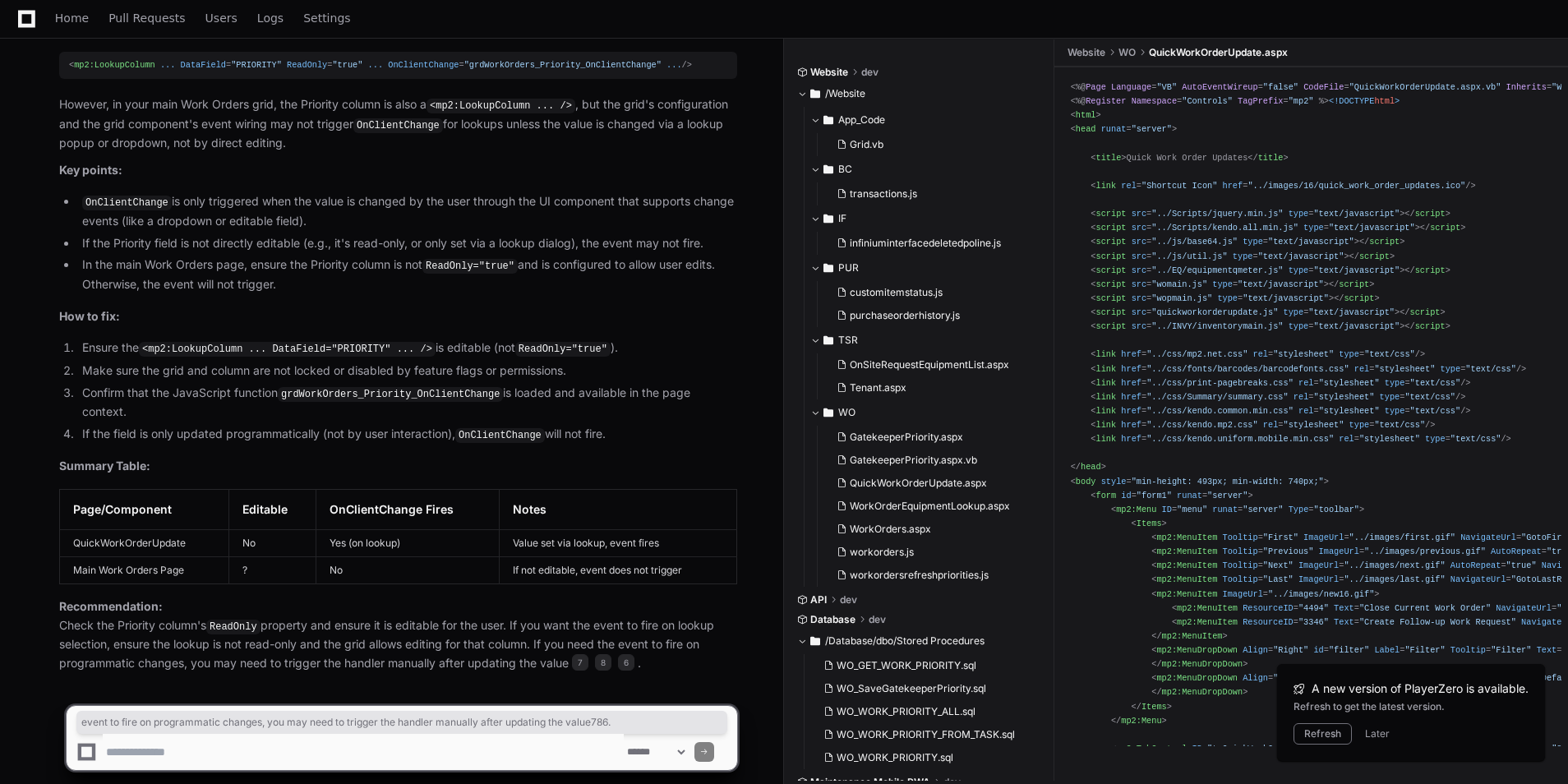
click at [212, 754] on textarea at bounding box center [364, 752] width 521 height 36
type textarea "**********"
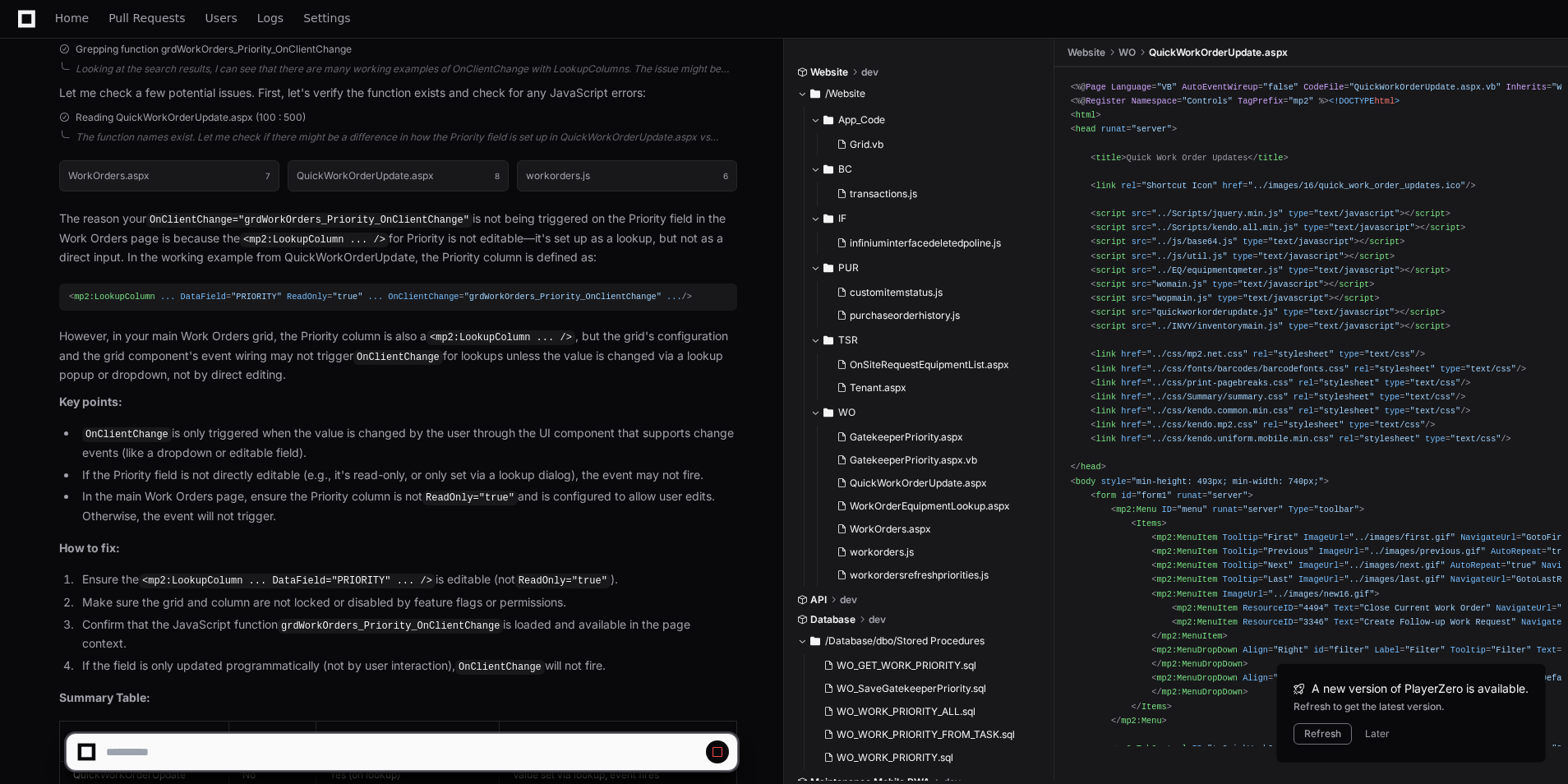
scroll to position [6009, 0]
